Goal: Communication & Community: Answer question/provide support

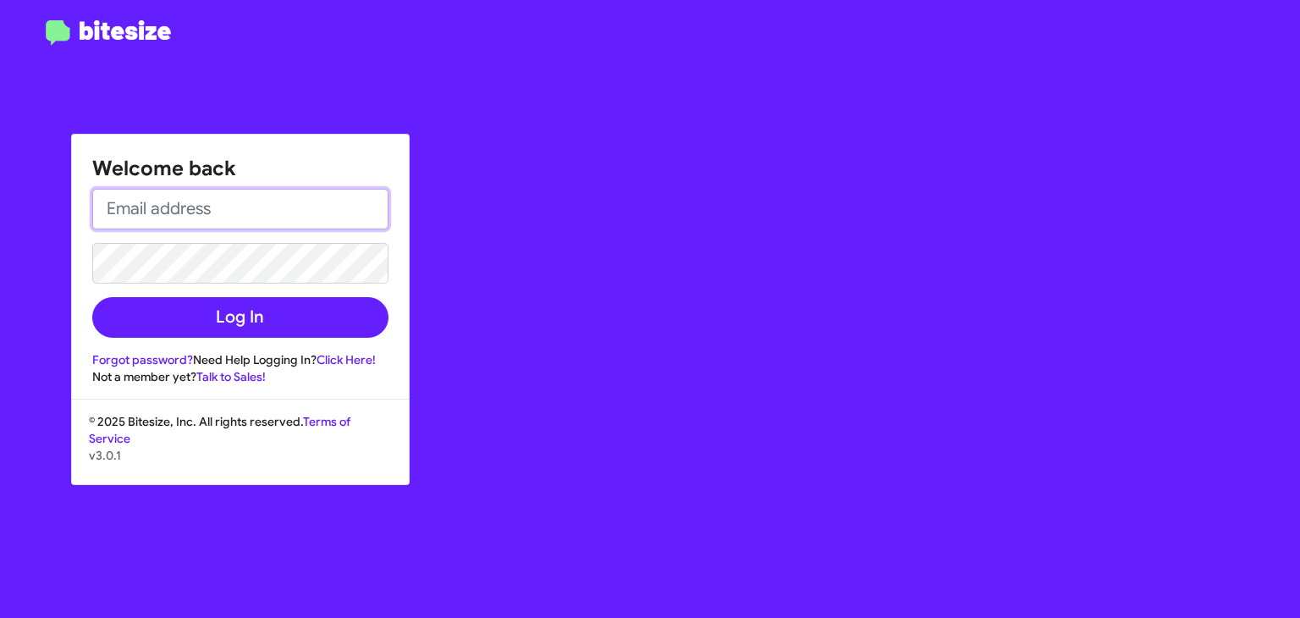
click at [210, 204] on input "email" at bounding box center [240, 209] width 296 height 41
type input "[EMAIL_ADDRESS][DOMAIN_NAME]"
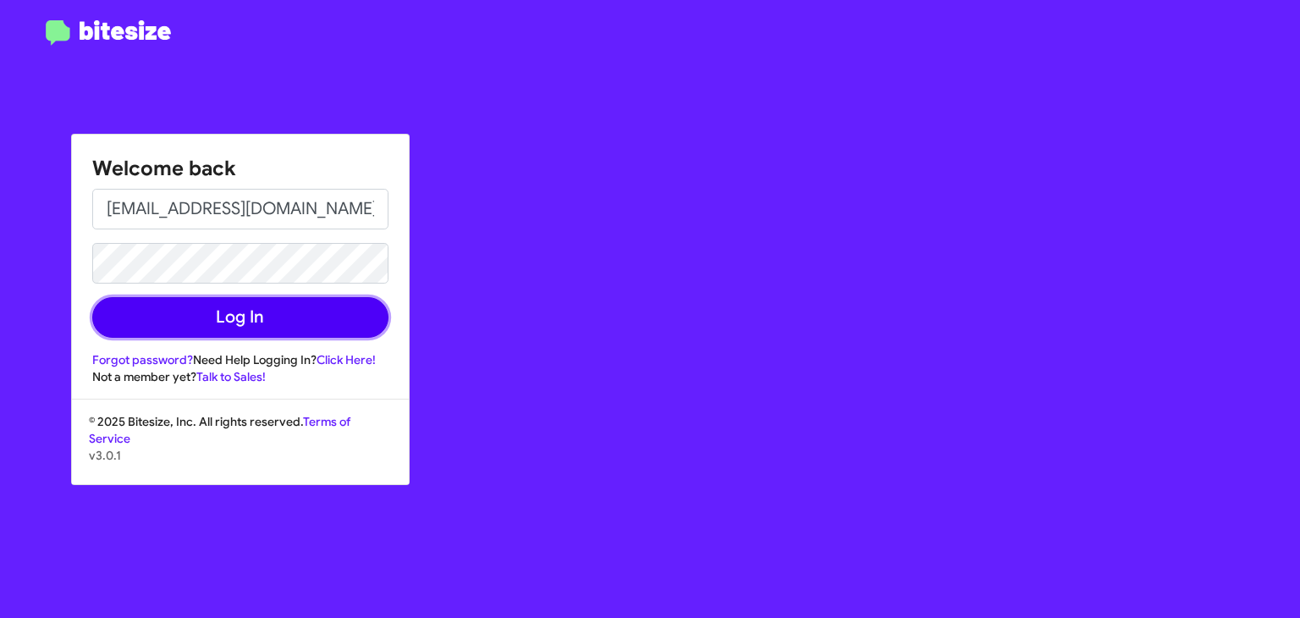
click at [261, 312] on button "Log In" at bounding box center [240, 317] width 296 height 41
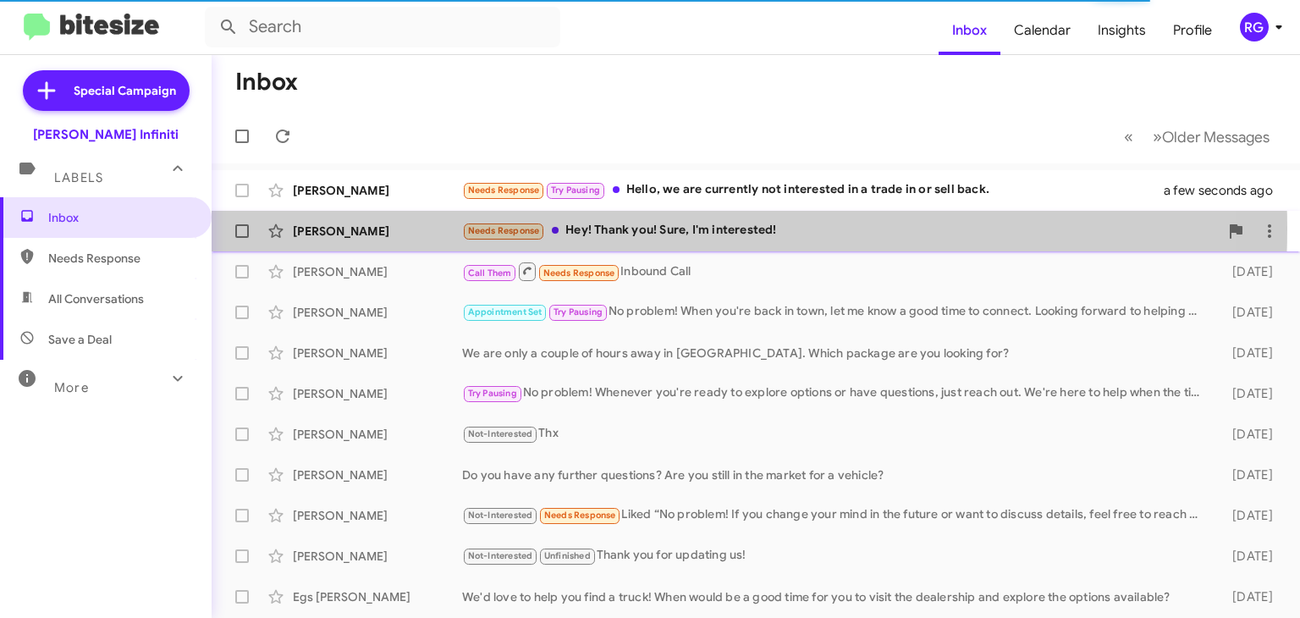
click at [616, 228] on div "Needs Response Hey! Thank you! Sure, I'm interested!" at bounding box center [840, 230] width 756 height 19
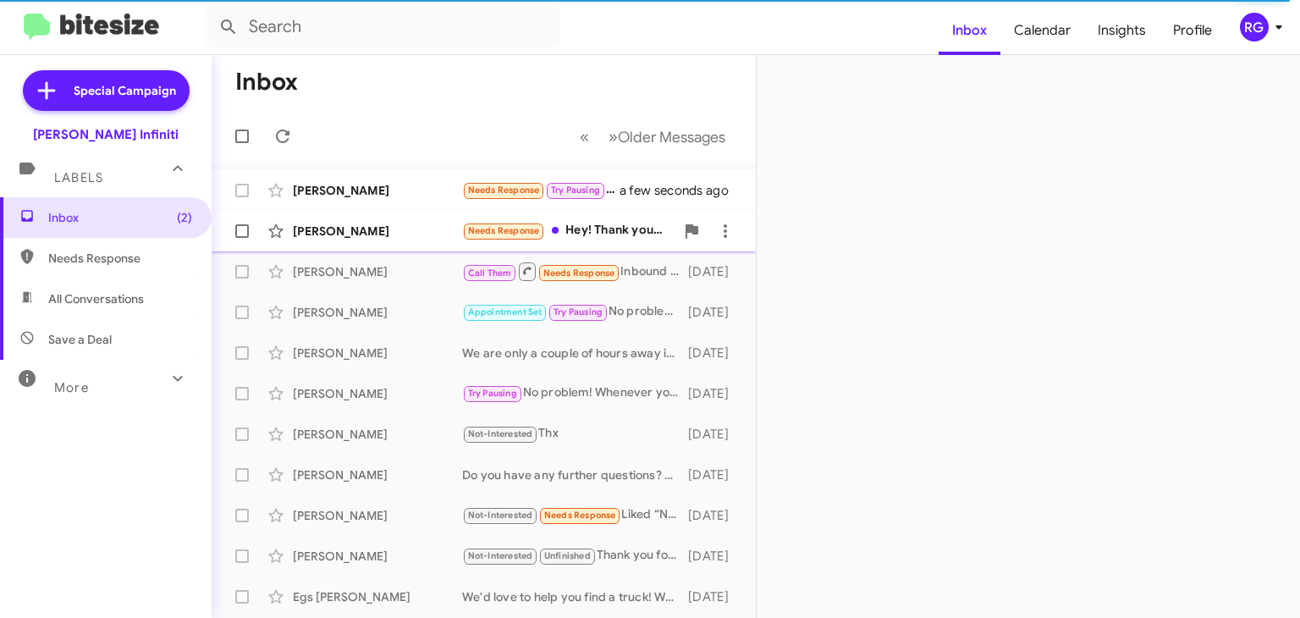
click at [599, 228] on div "Needs Response Hey! Thank you! Sure, I'm interested!" at bounding box center [568, 230] width 212 height 19
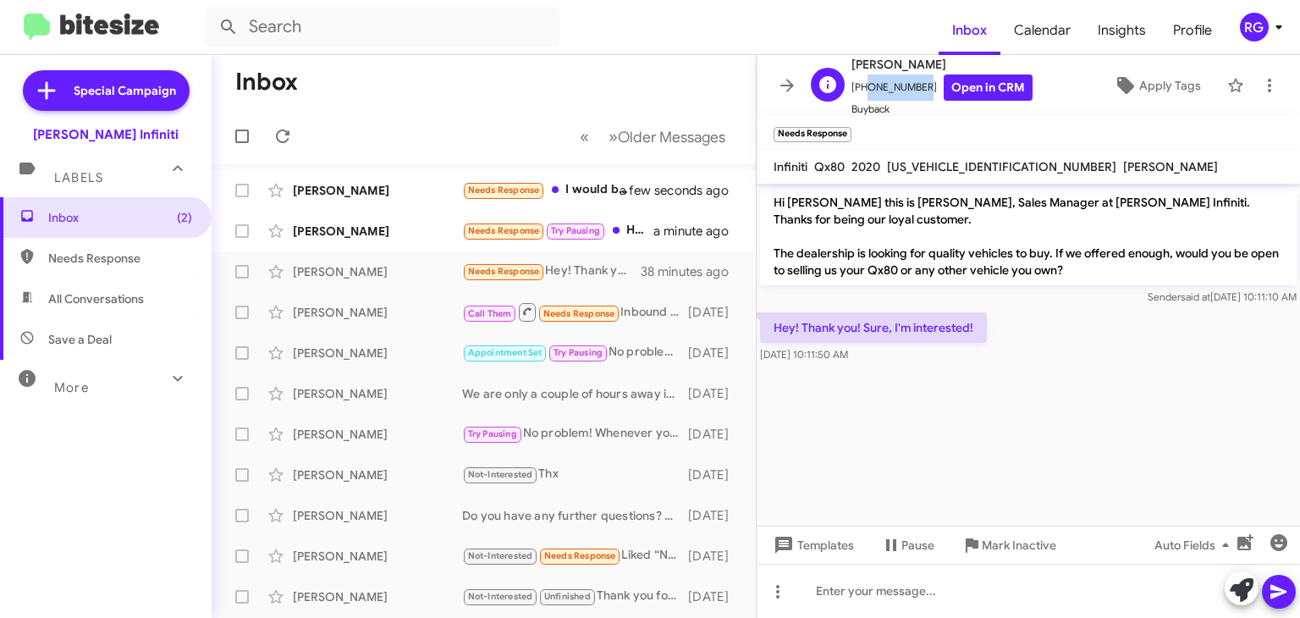
drag, startPoint x: 911, startPoint y: 86, endPoint x: 861, endPoint y: 87, distance: 50.8
click at [861, 87] on span "[PHONE_NUMBER] Open in CRM" at bounding box center [941, 87] width 181 height 26
copy span "3612302455"
click at [1232, 590] on icon at bounding box center [1241, 590] width 24 height 24
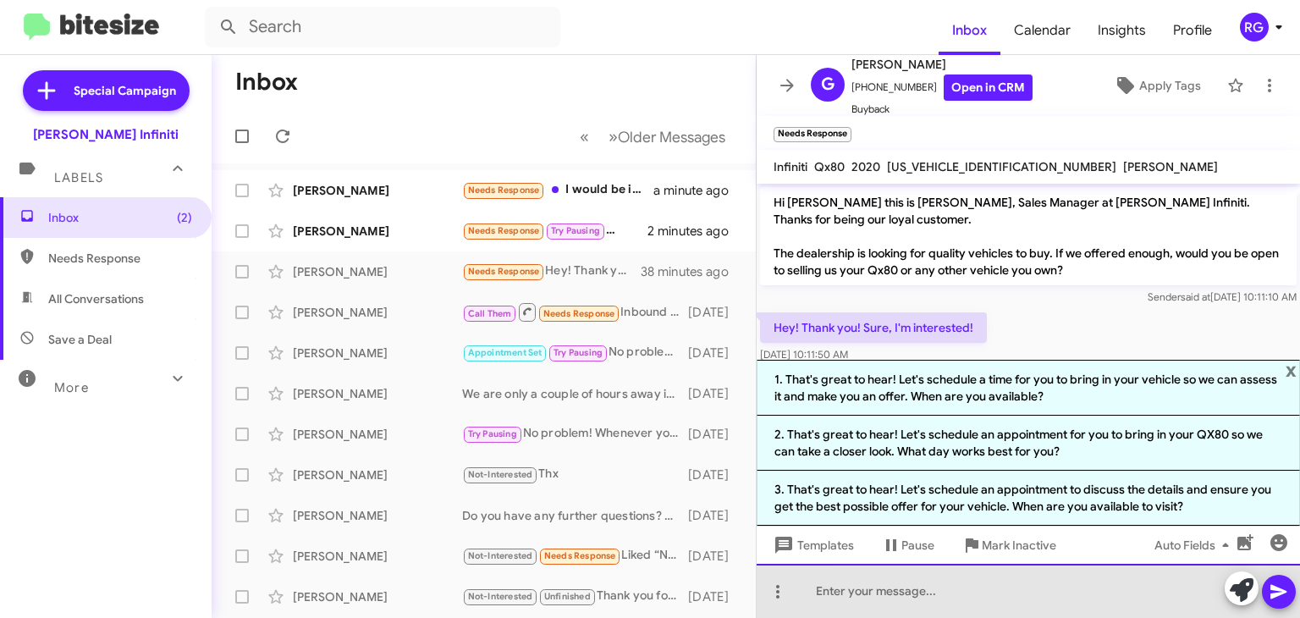
click at [959, 579] on div at bounding box center [1027, 591] width 543 height 54
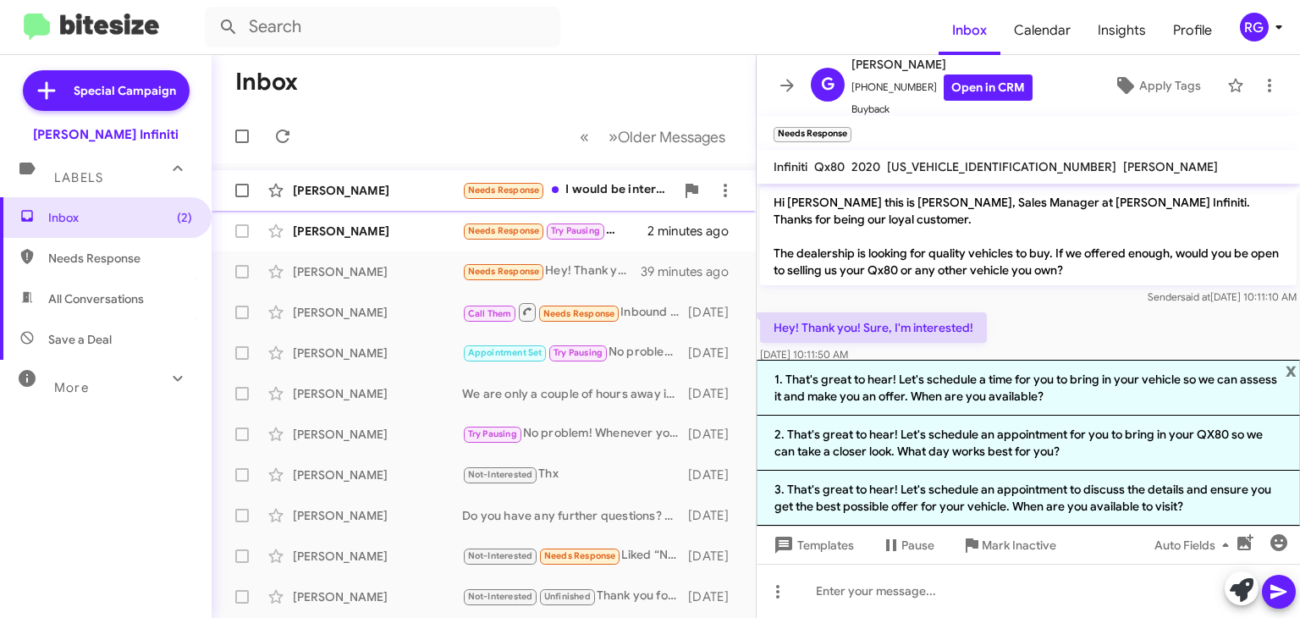
click at [606, 184] on div "Needs Response I would be interested in selling it but not for a low trade in n…" at bounding box center [568, 189] width 212 height 19
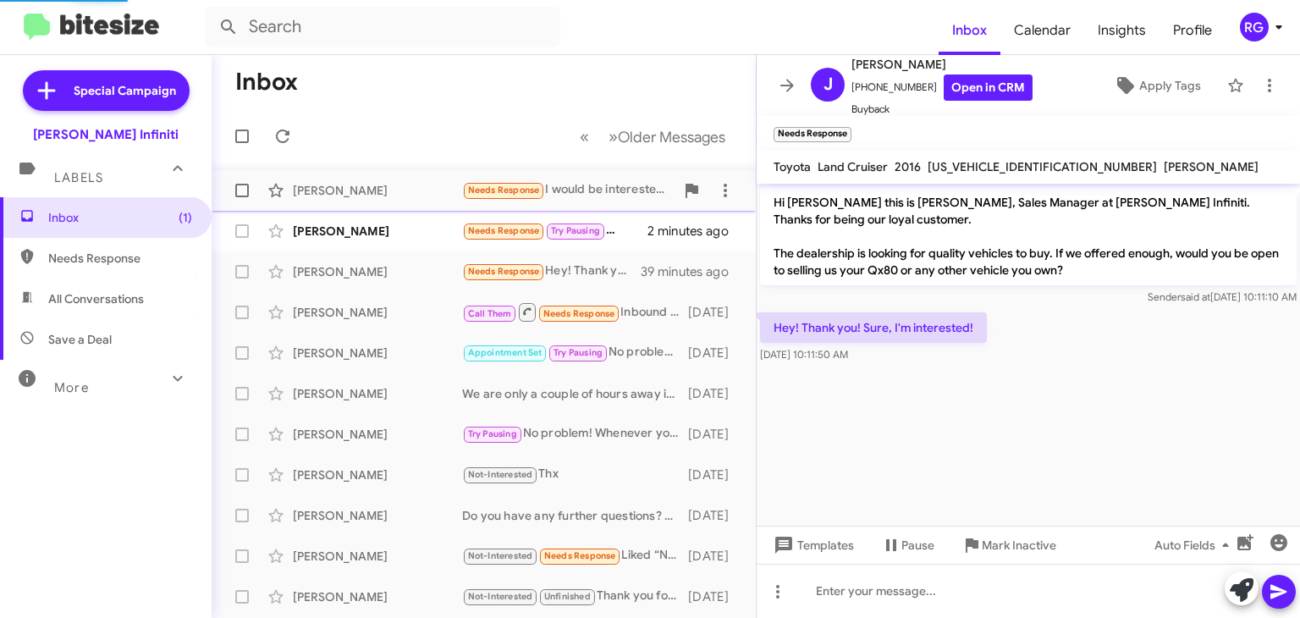
scroll to position [91, 0]
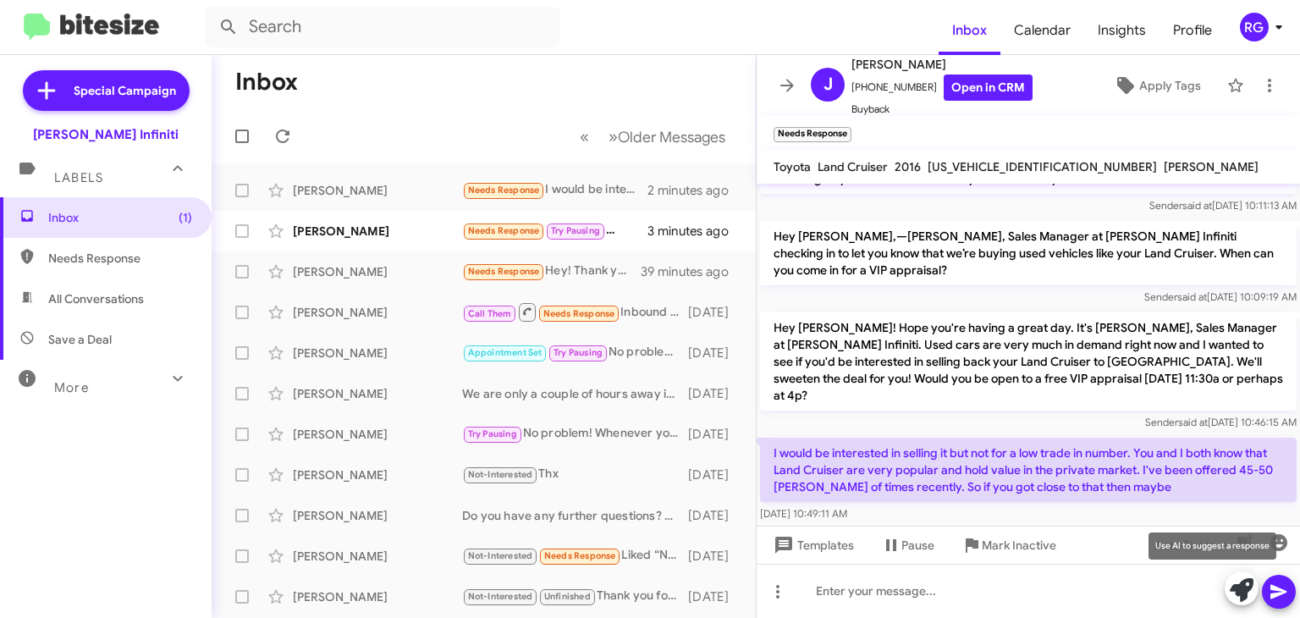
click at [1233, 596] on icon at bounding box center [1241, 590] width 24 height 24
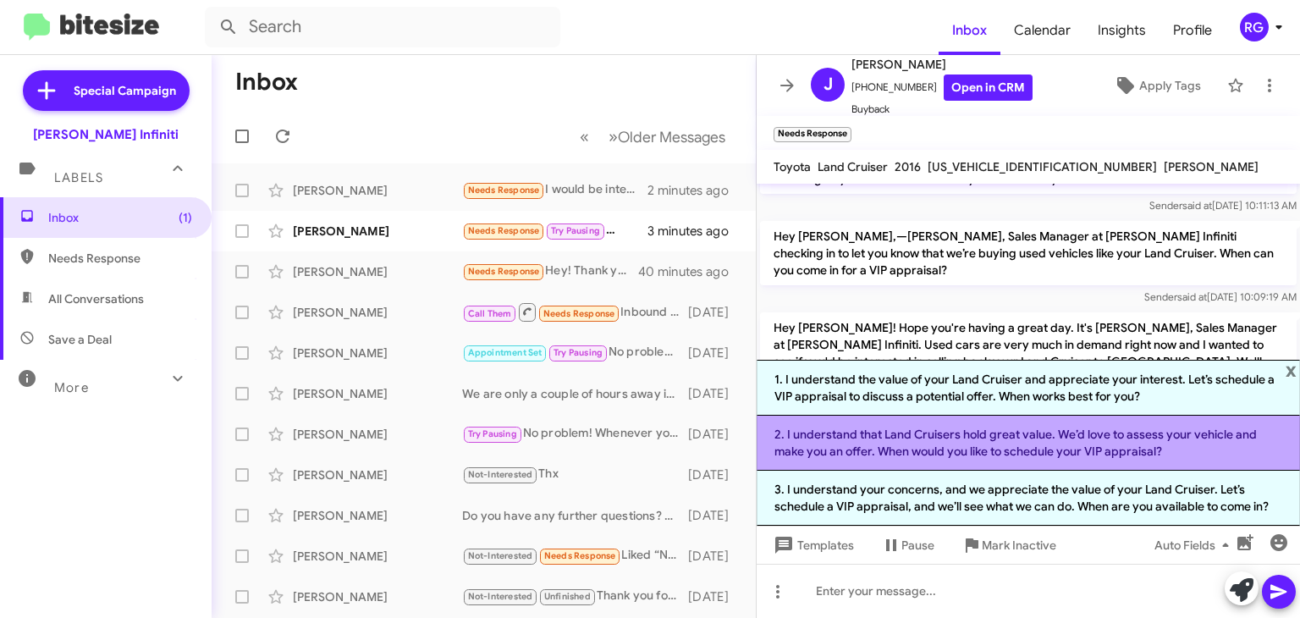
click at [902, 451] on li "2. I understand that Land Cruisers hold great value. We’d love to assess your v…" at bounding box center [1027, 442] width 543 height 55
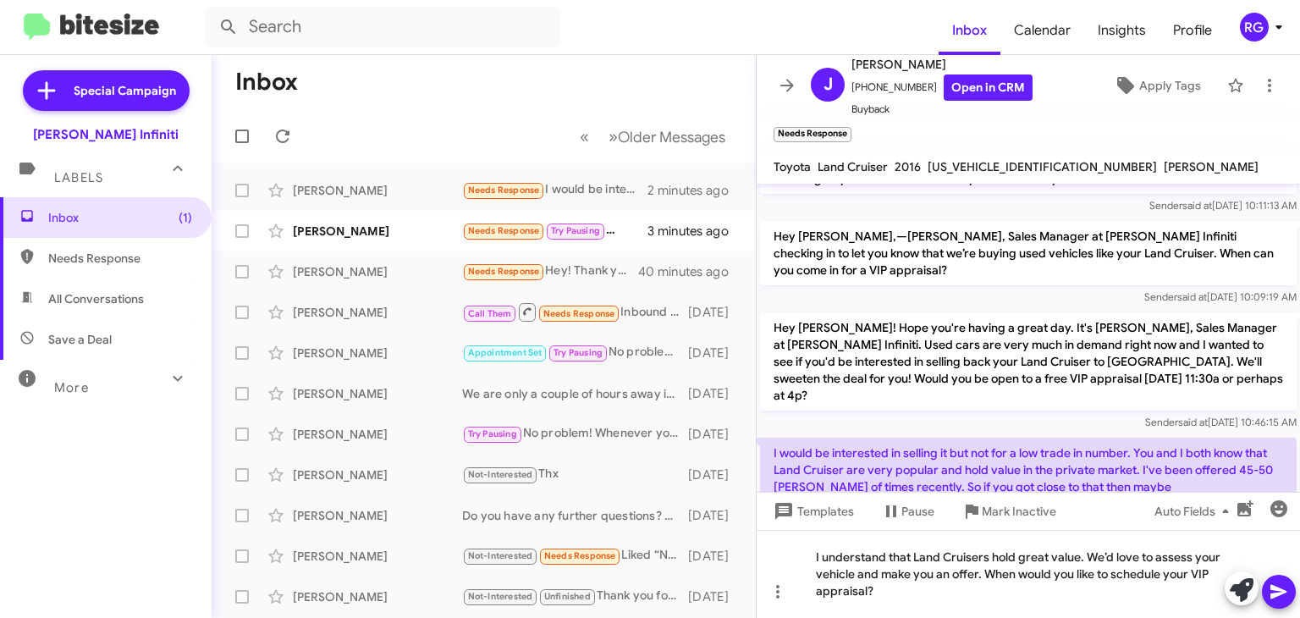
scroll to position [125, 0]
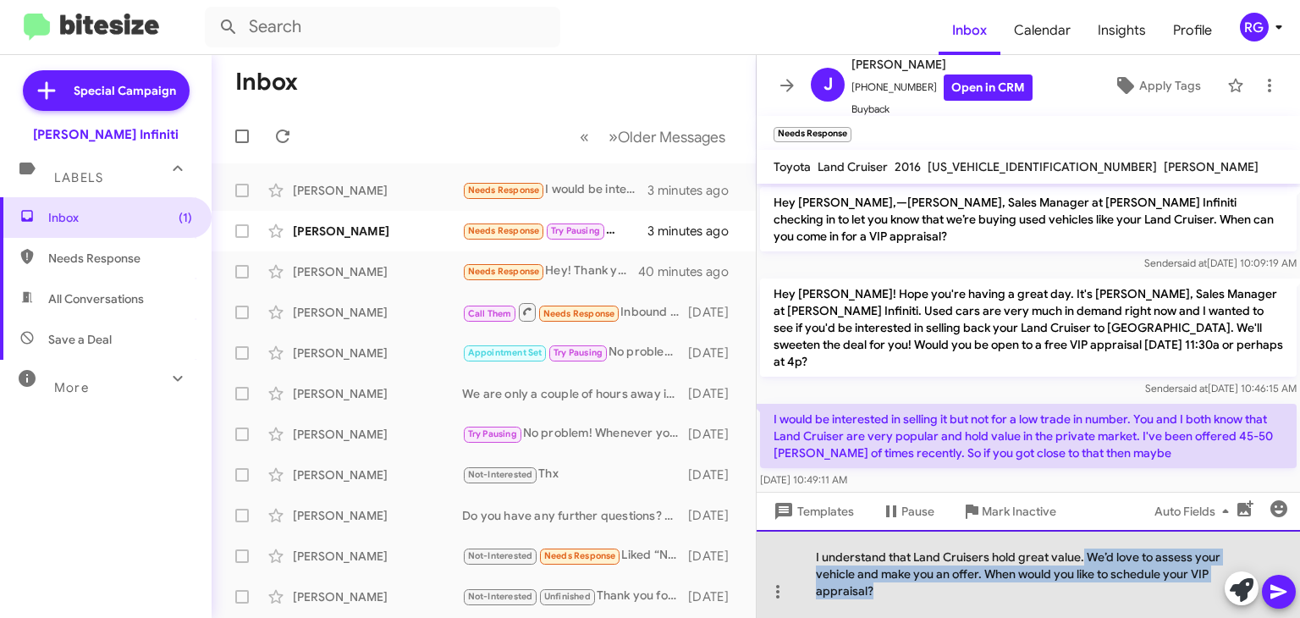
drag, startPoint x: 869, startPoint y: 594, endPoint x: 1082, endPoint y: 553, distance: 217.1
click at [1082, 553] on div "I understand that Land Cruisers hold great value. We’d love to assess your vehi…" at bounding box center [1027, 574] width 543 height 88
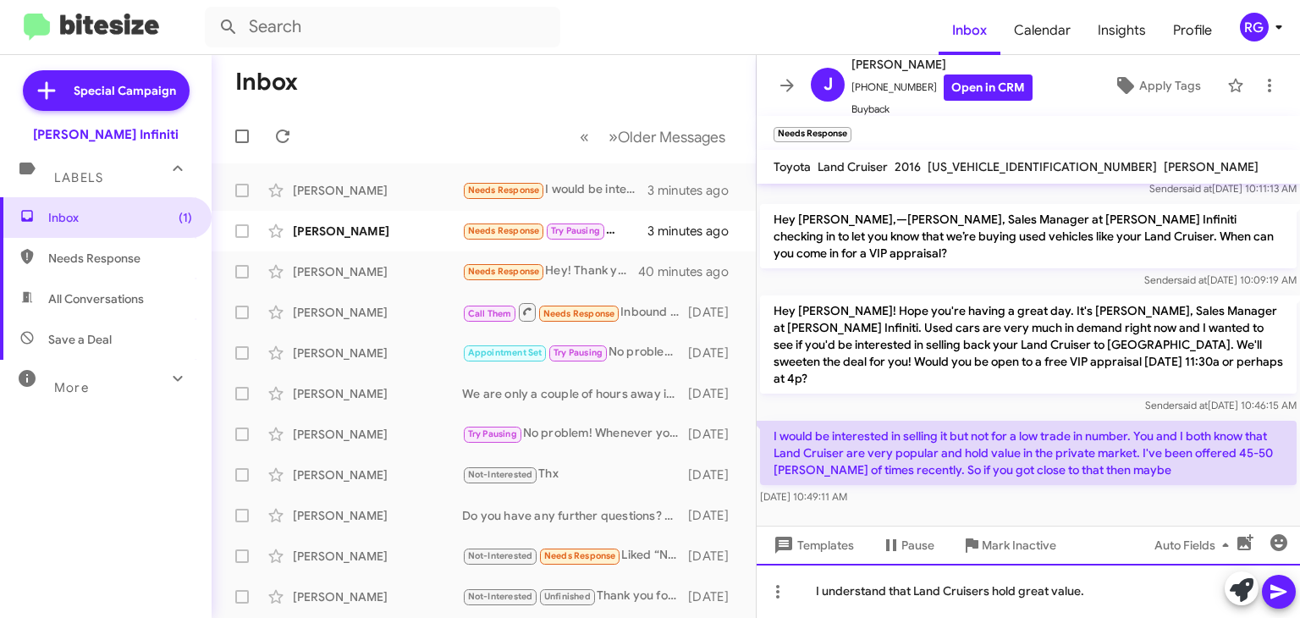
scroll to position [91, 0]
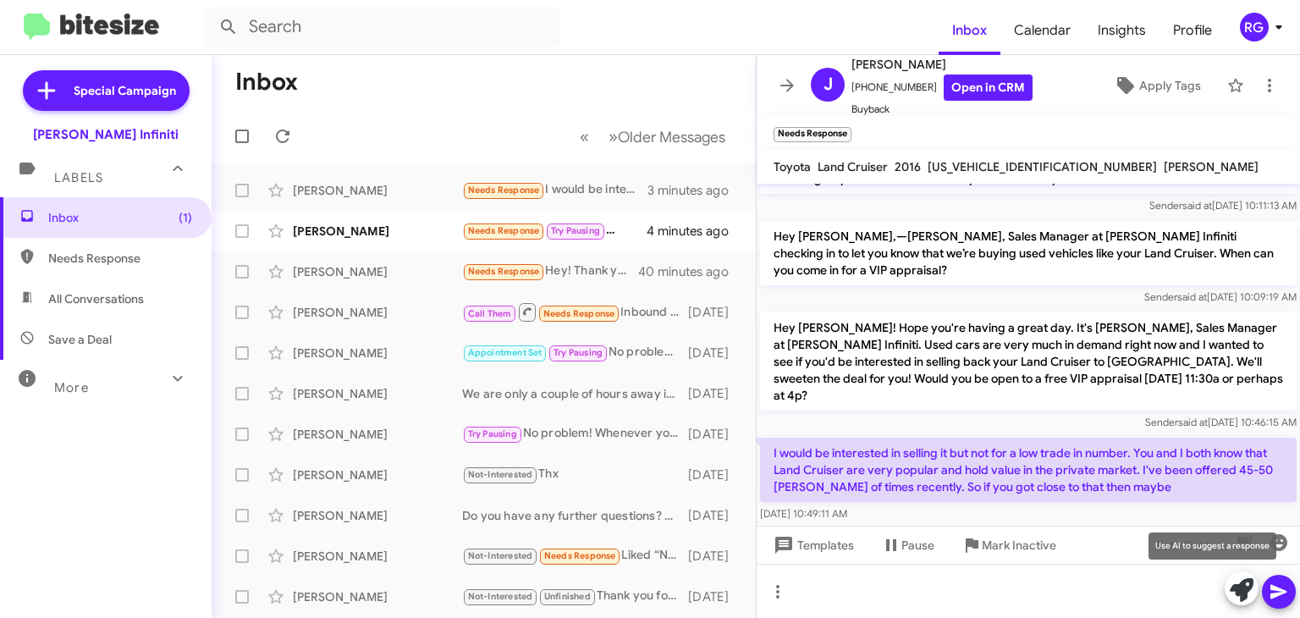
click at [1242, 588] on icon at bounding box center [1241, 590] width 24 height 24
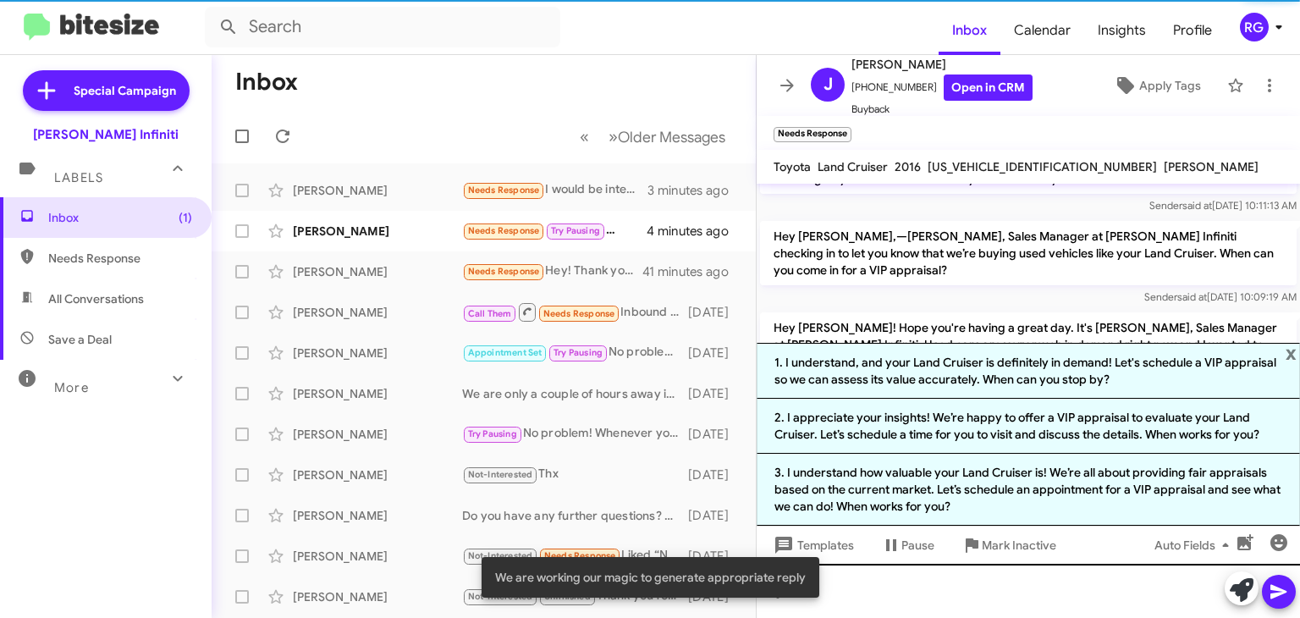
scroll to position [125, 0]
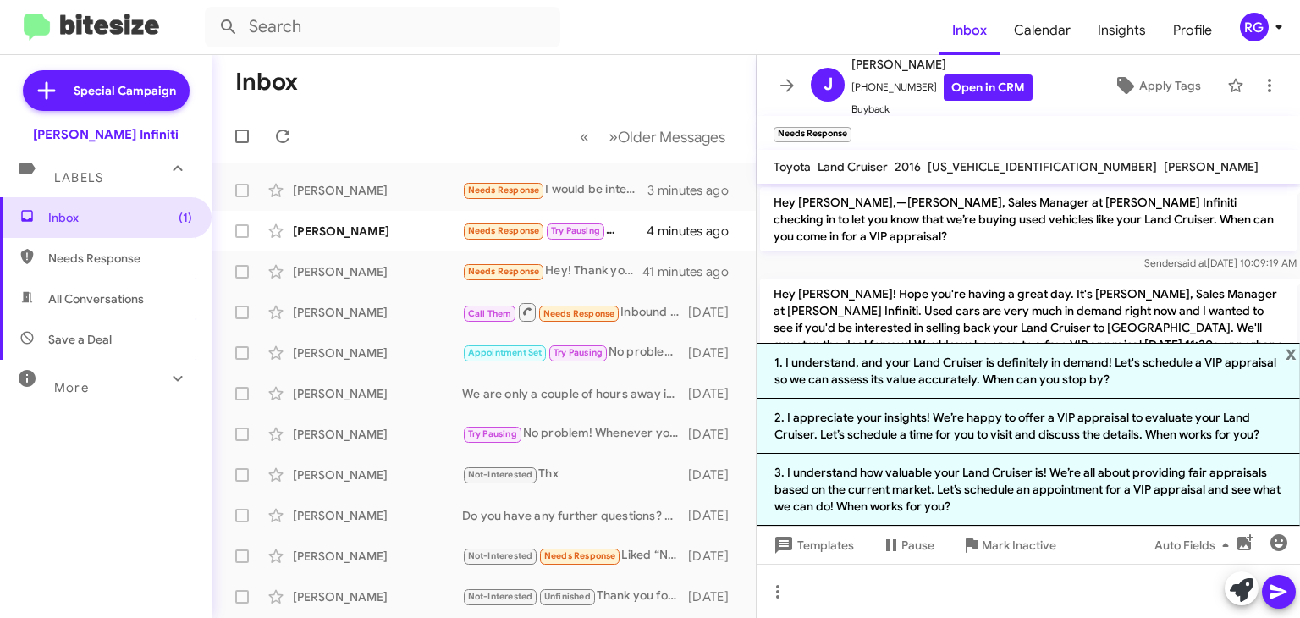
click at [951, 487] on mat-tooltip-component "Pause Conversation" at bounding box center [907, 504] width 115 height 51
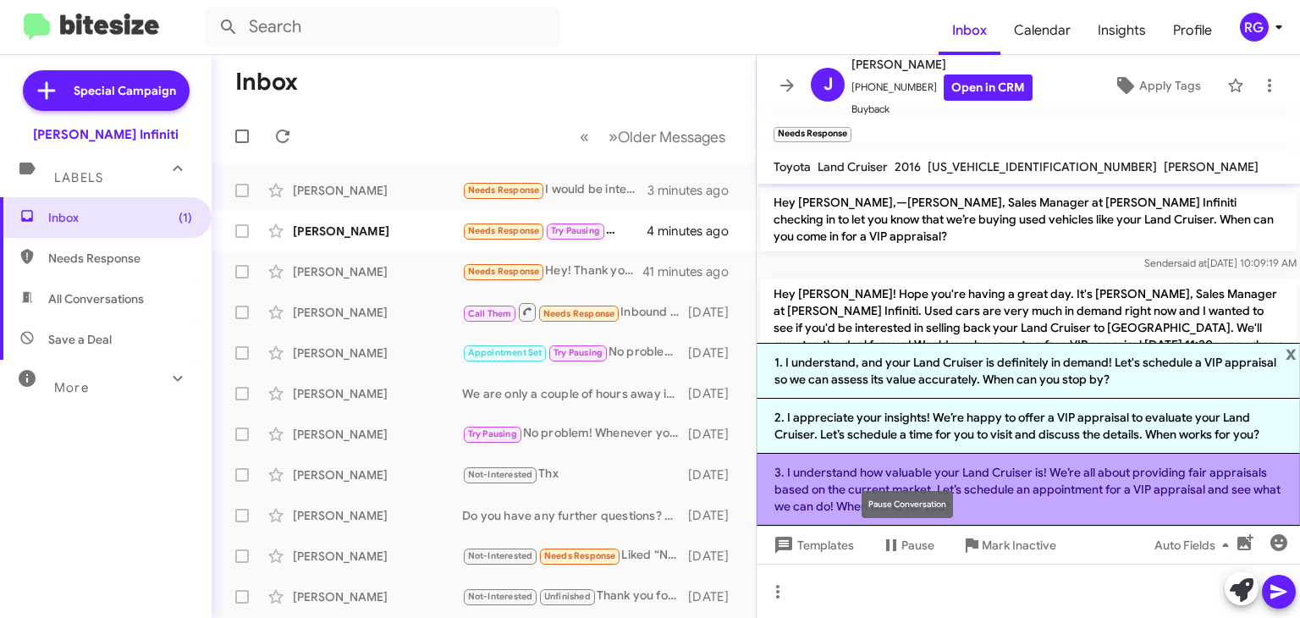
drag, startPoint x: 951, startPoint y: 487, endPoint x: 845, endPoint y: 495, distance: 106.0
click at [845, 495] on li "3. I understand how valuable your Land Cruiser is! We’re all about providing fa…" at bounding box center [1027, 490] width 543 height 72
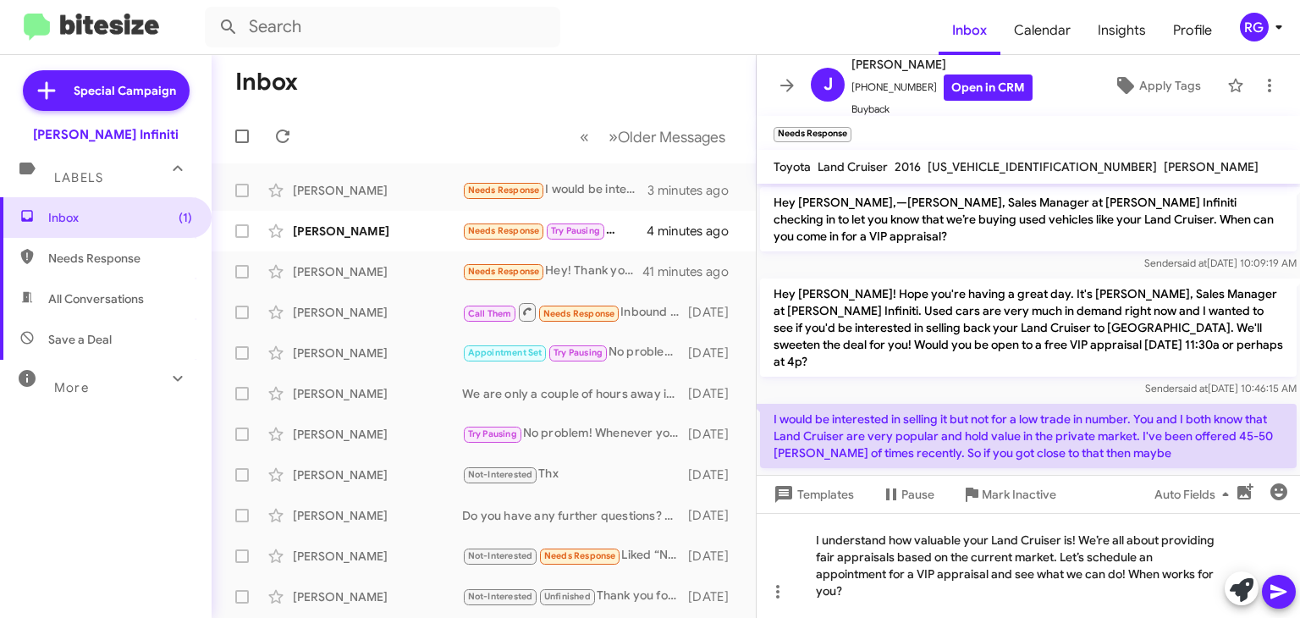
click at [1282, 601] on span at bounding box center [1278, 592] width 20 height 34
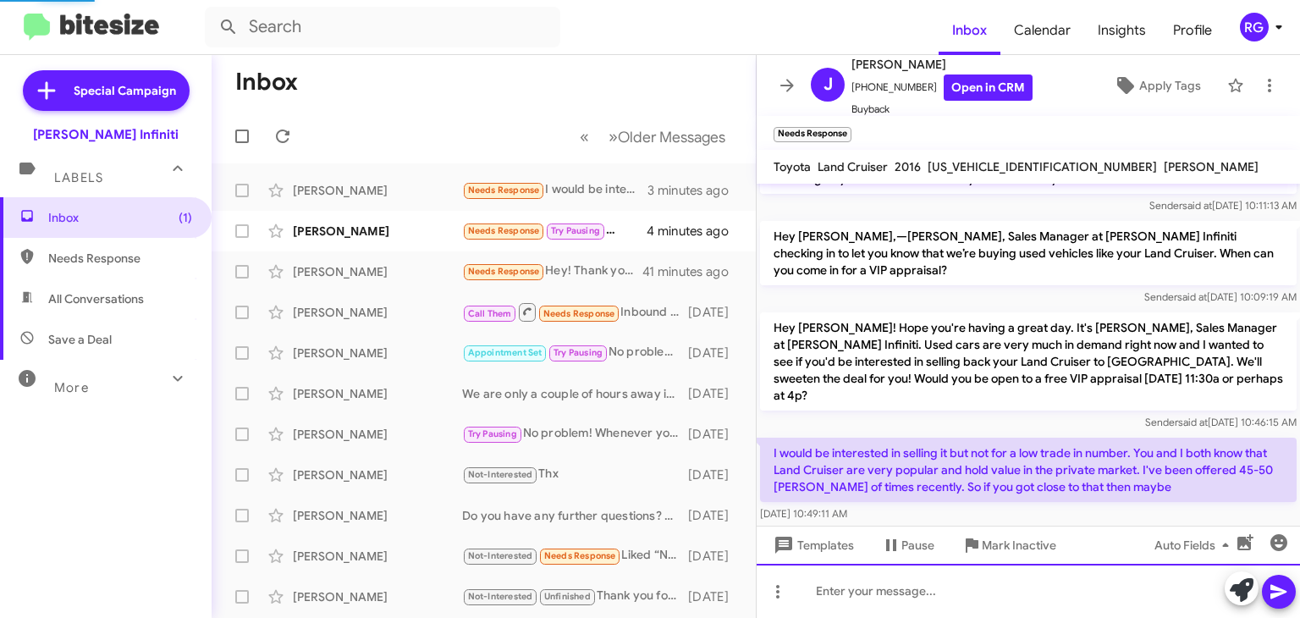
scroll to position [186, 0]
